Goal: Transaction & Acquisition: Purchase product/service

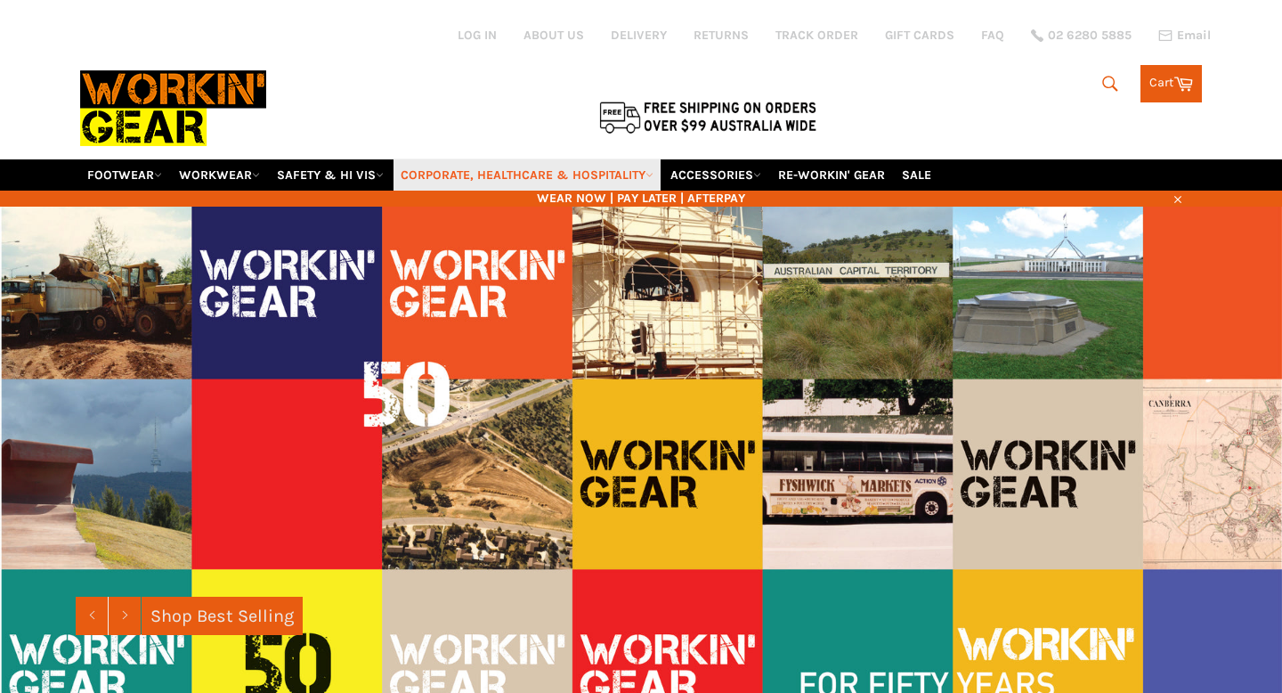
click at [632, 159] on link "CORPORATE, HEALTHCARE & HOSPITALITY" at bounding box center [526, 174] width 267 height 31
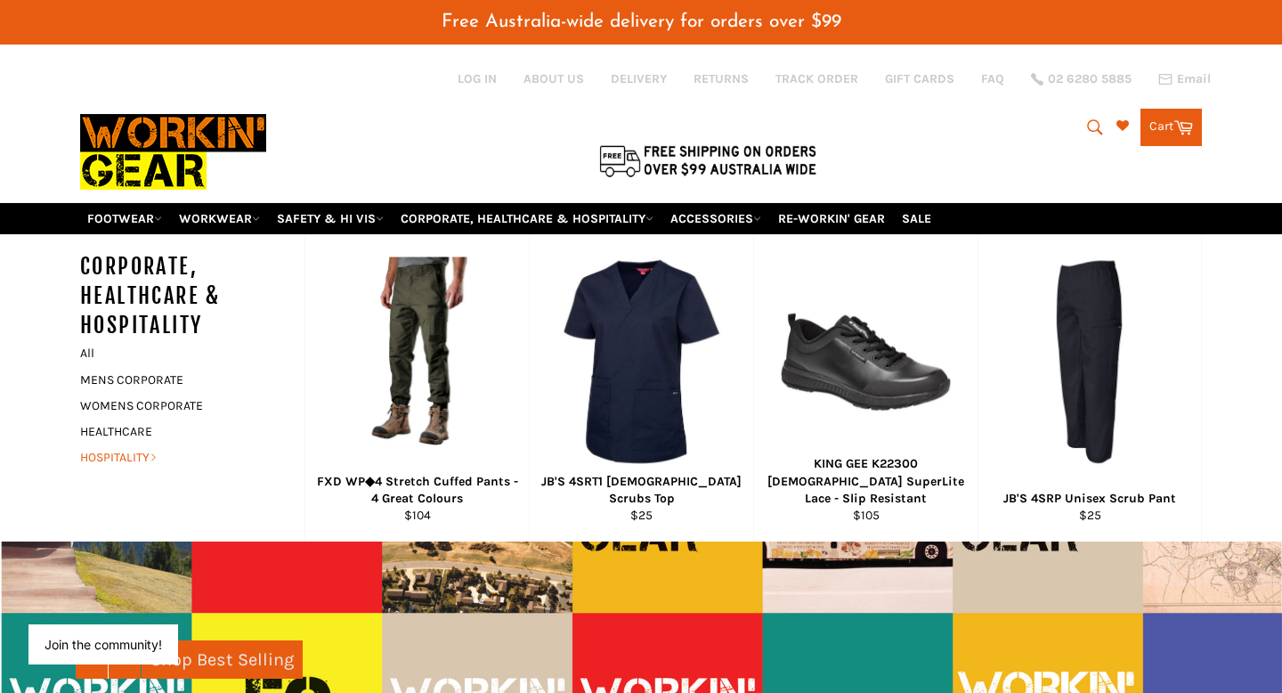
click at [129, 444] on link "HOSPITALITY" at bounding box center [178, 457] width 215 height 26
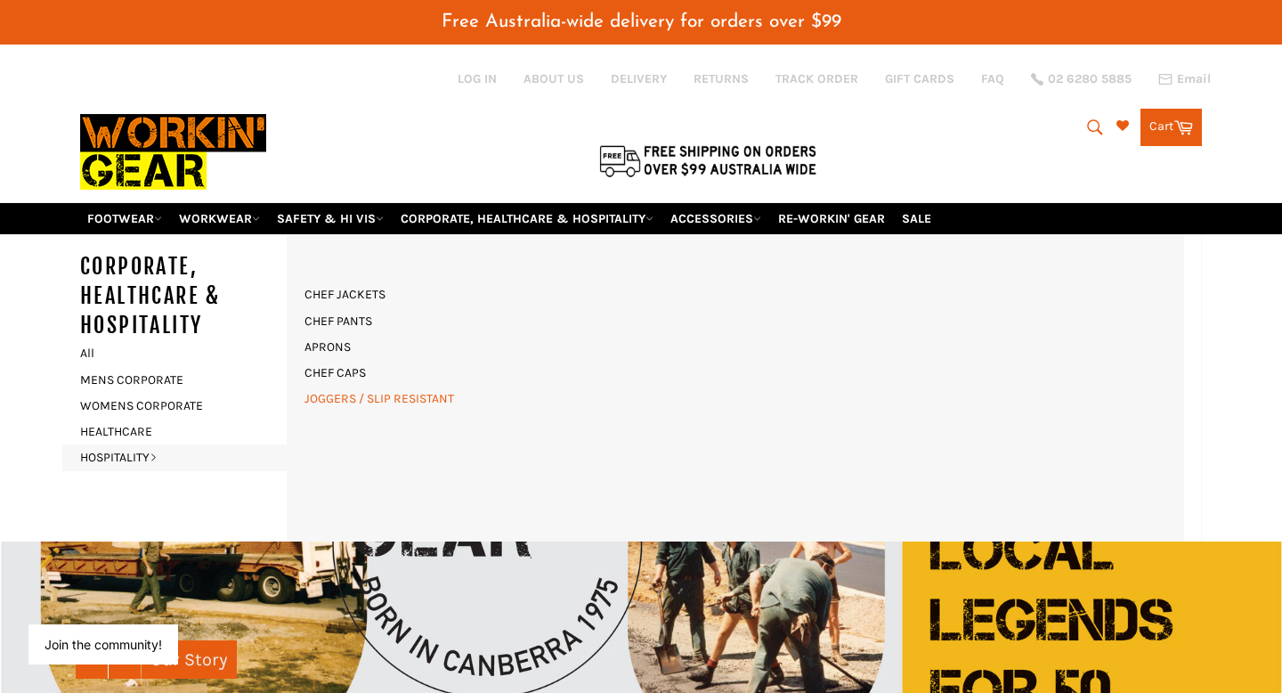
click at [363, 385] on link "JOGGERS / SLIP RESISTANT" at bounding box center [379, 398] width 167 height 26
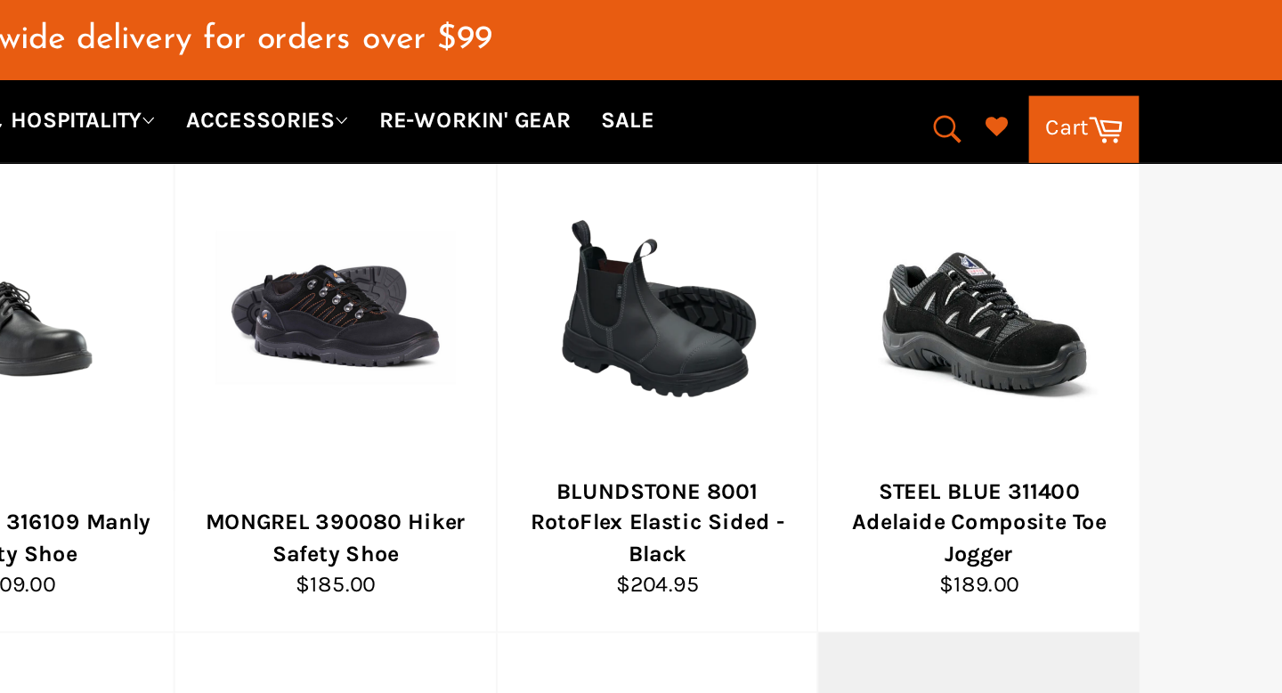
scroll to position [285, 0]
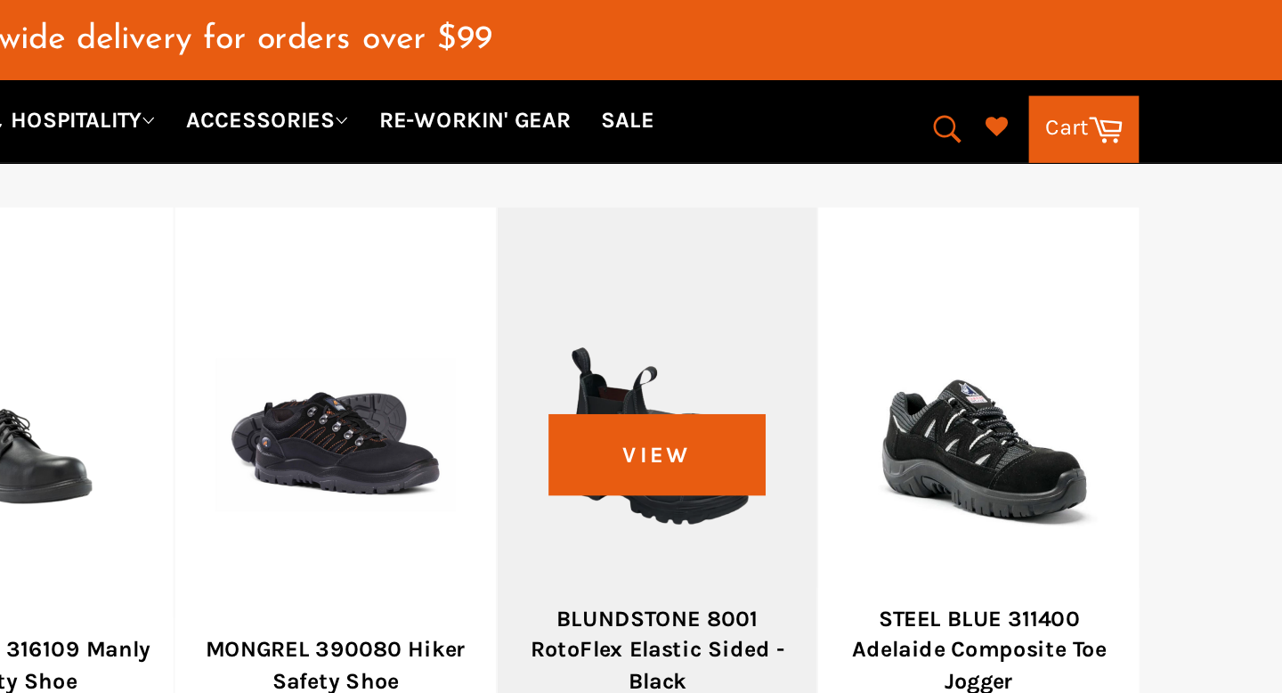
click at [975, 289] on div at bounding box center [933, 242] width 134 height 209
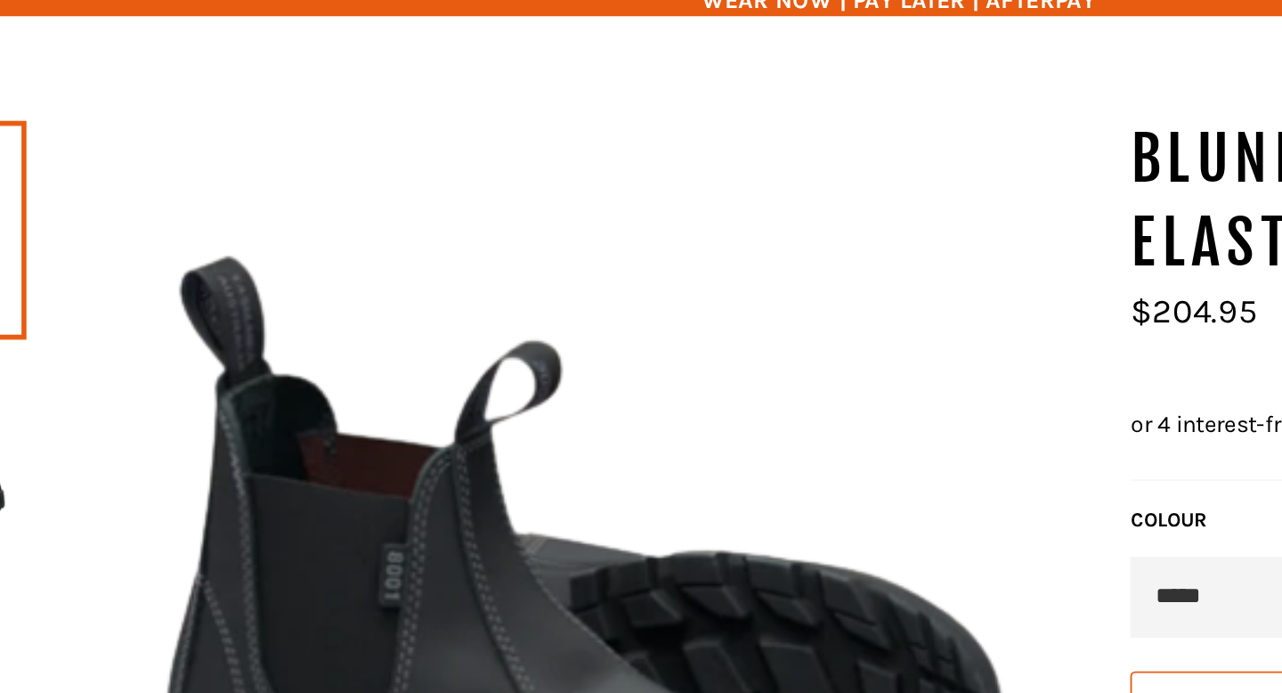
scroll to position [44, 0]
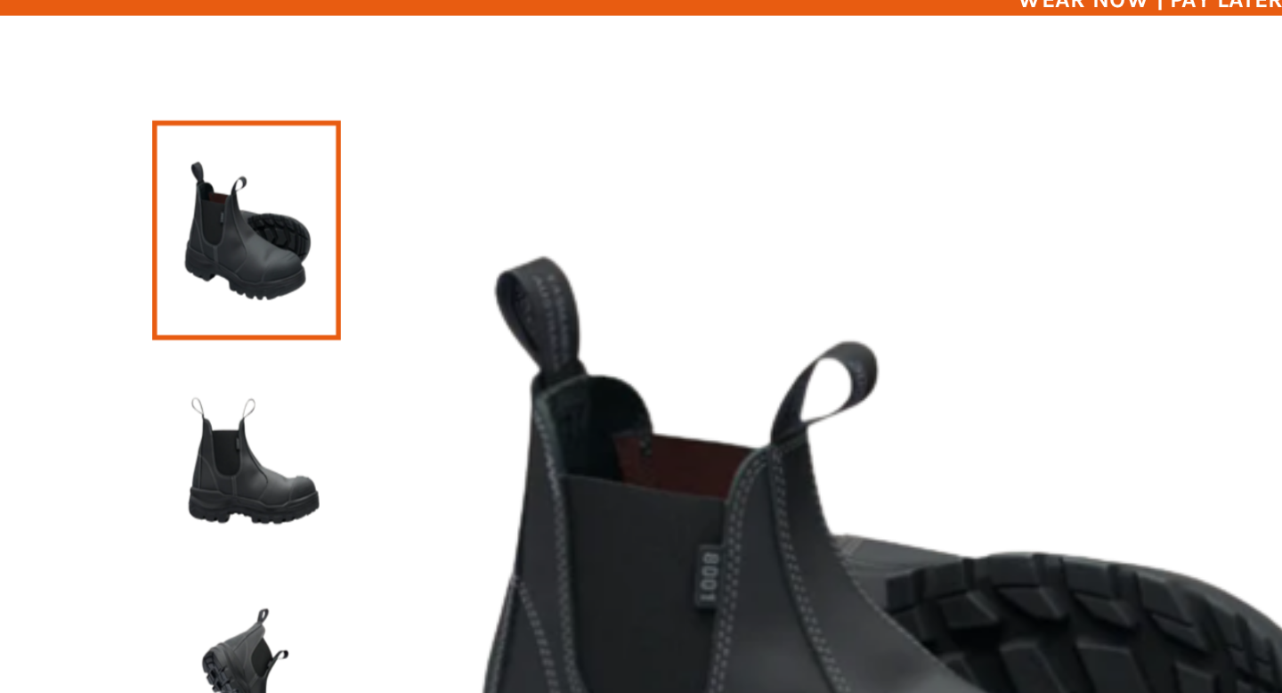
click at [150, 433] on img at bounding box center [130, 439] width 82 height 98
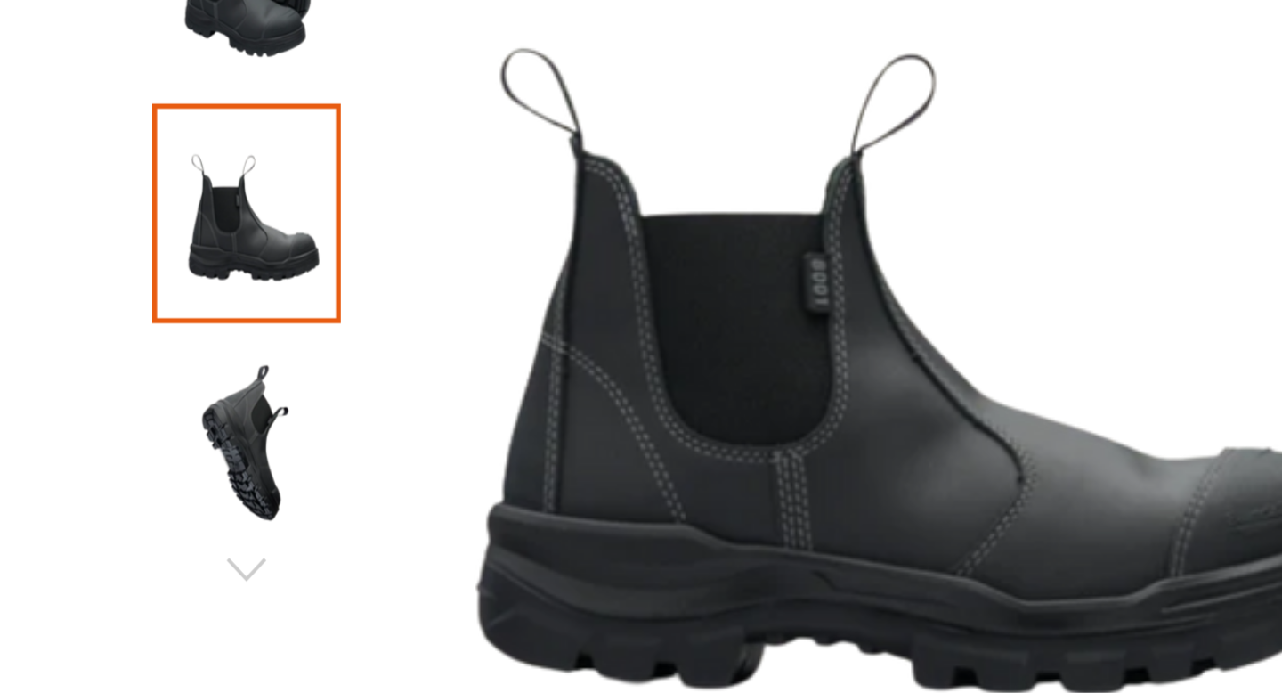
scroll to position [50, 0]
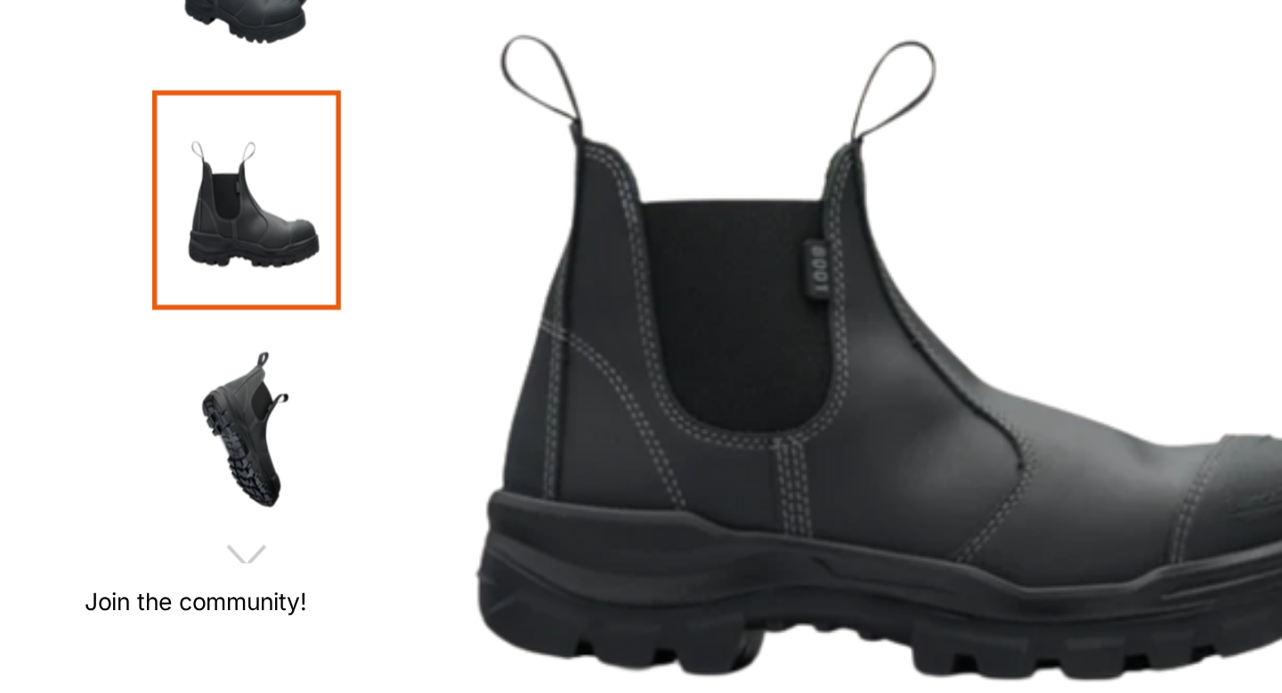
click at [129, 548] on img at bounding box center [130, 552] width 82 height 98
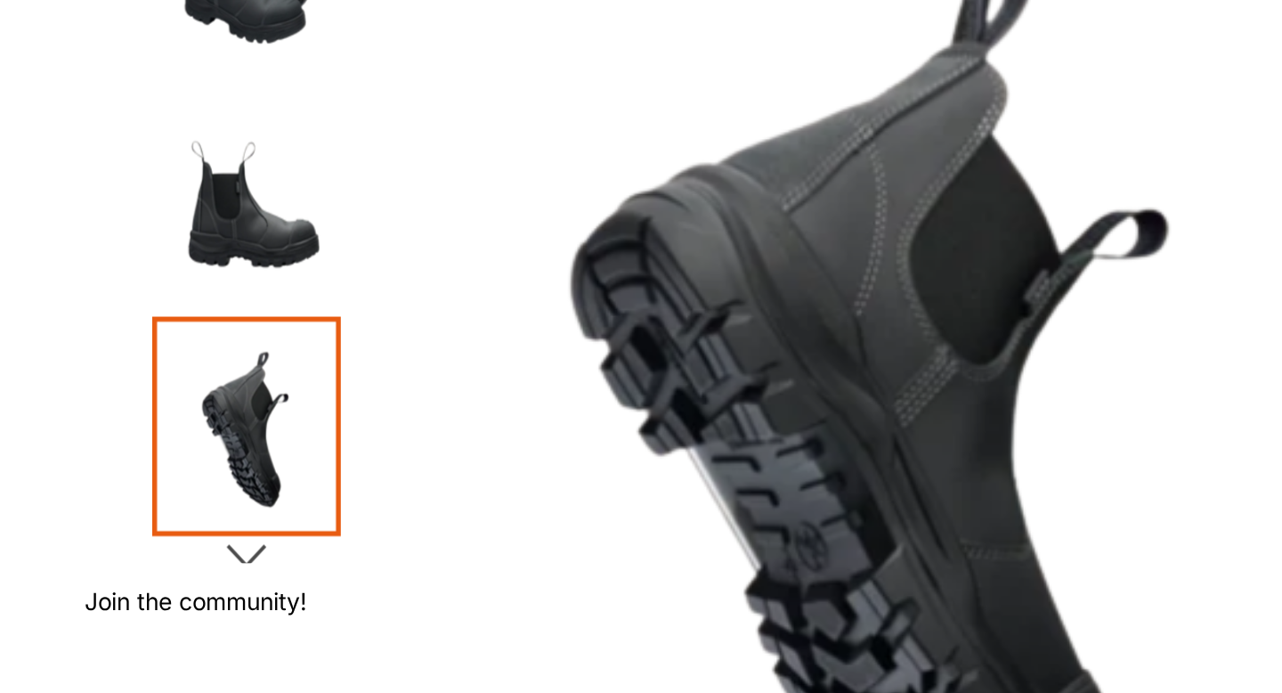
click at [134, 607] on icon "button" at bounding box center [130, 620] width 27 height 27
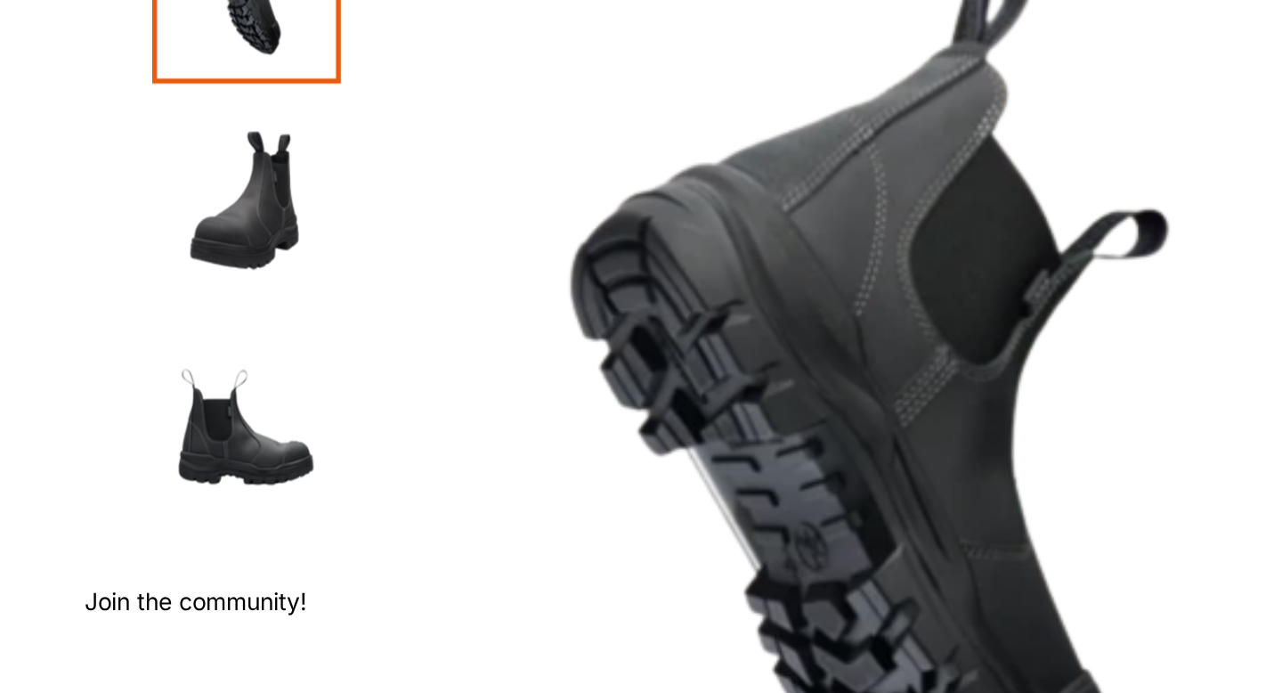
click at [138, 534] on img at bounding box center [130, 552] width 82 height 98
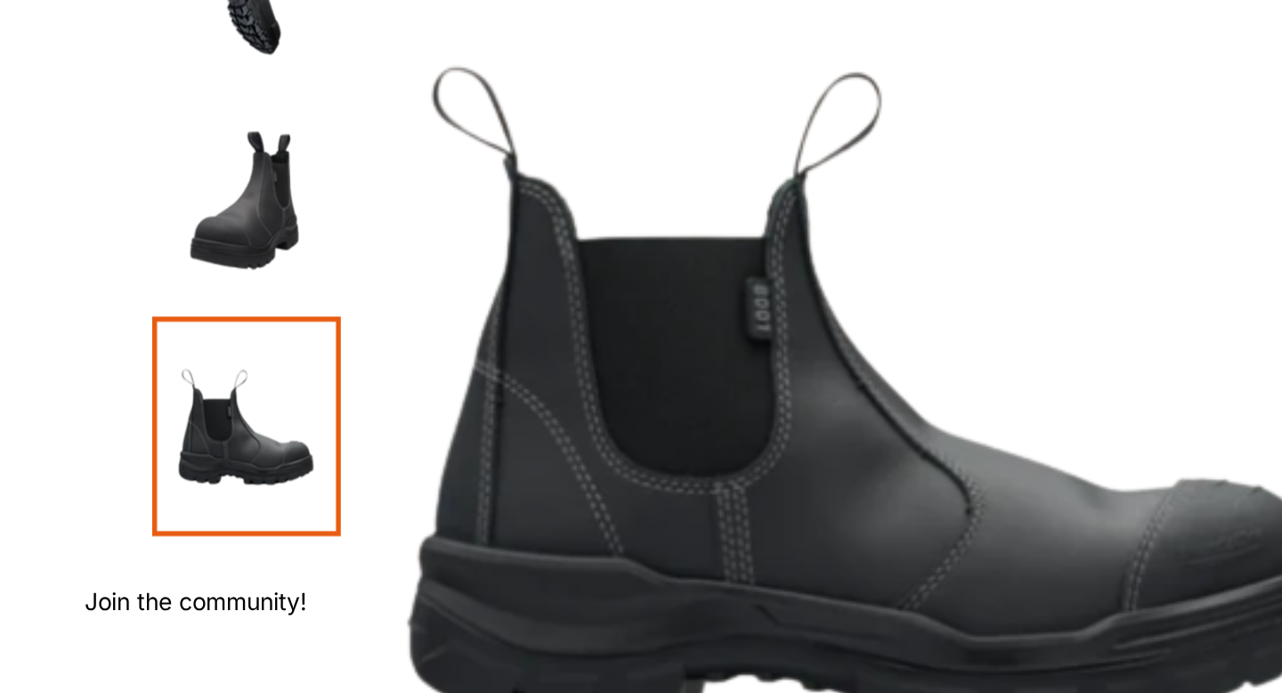
click at [128, 447] on img at bounding box center [130, 433] width 82 height 98
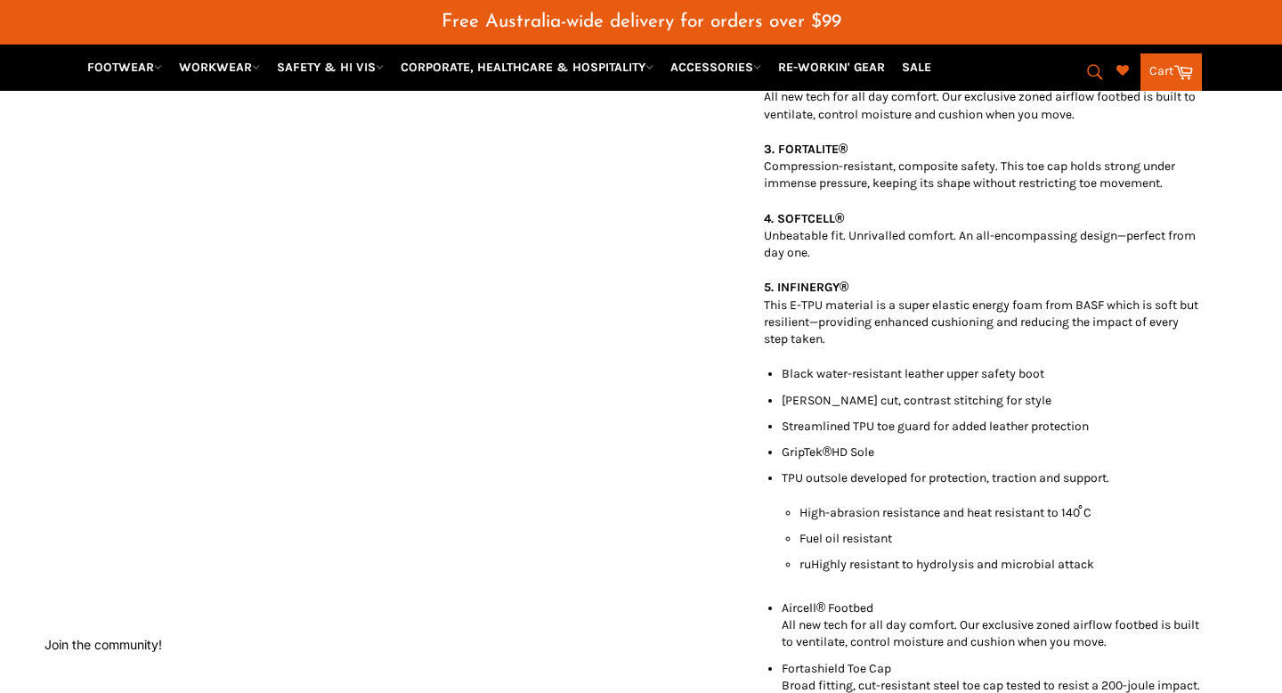
scroll to position [0, 0]
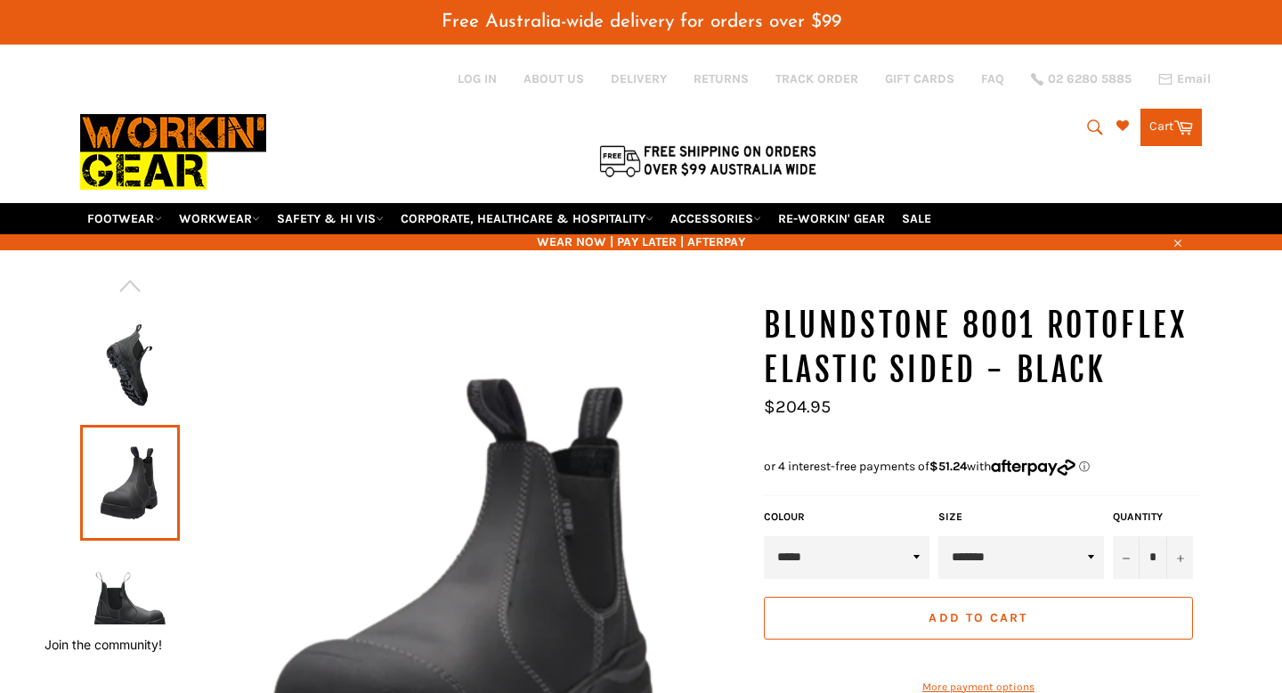
click at [904, 315] on h1 "BLUNDSTONE 8001 RotoFlex Elastic Sided - Black" at bounding box center [983, 348] width 438 height 88
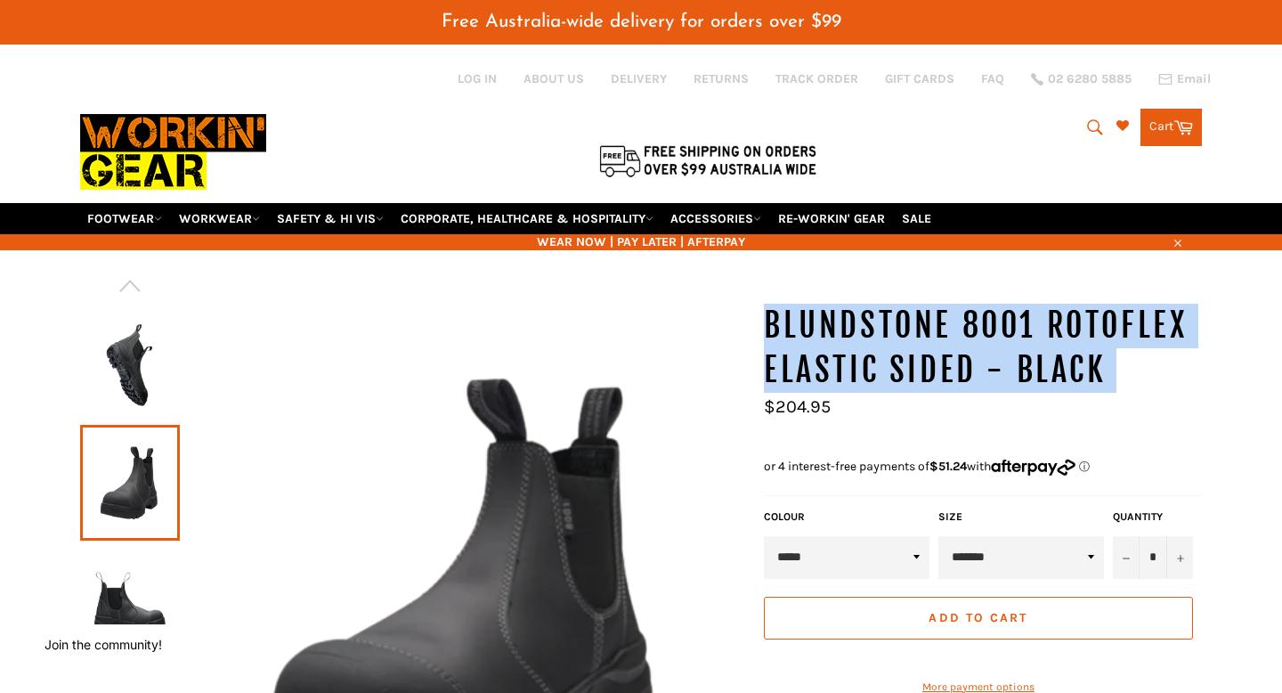
click at [904, 315] on h1 "BLUNDSTONE 8001 RotoFlex Elastic Sided - Black" at bounding box center [983, 348] width 438 height 88
